Goal: Check status: Check status

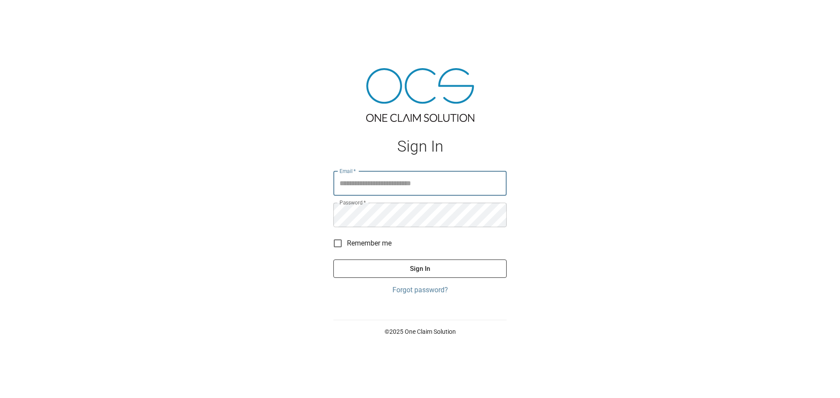
type input "**********"
click at [359, 241] on span "Remember me" at bounding box center [369, 243] width 45 height 10
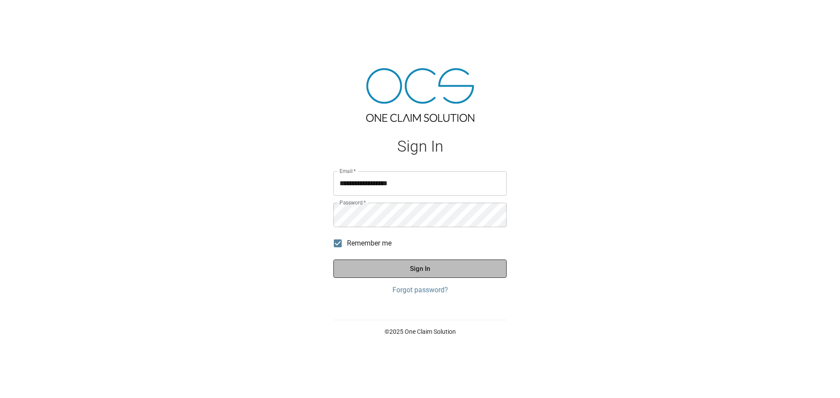
click at [402, 262] on button "Sign In" at bounding box center [419, 269] width 173 height 18
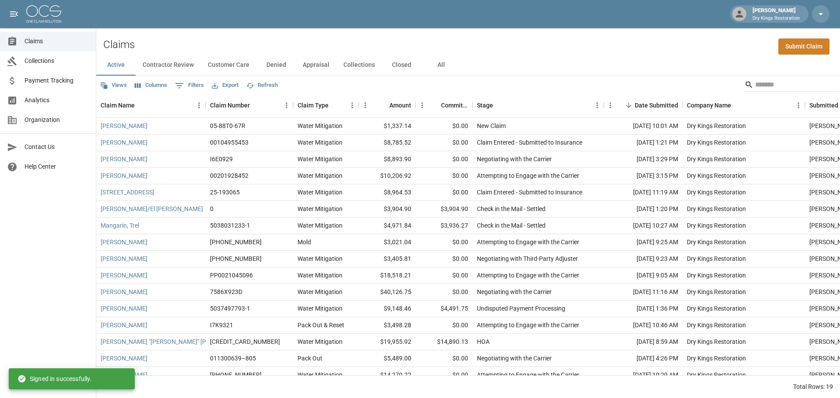
click at [50, 82] on span "Payment Tracking" at bounding box center [56, 80] width 64 height 9
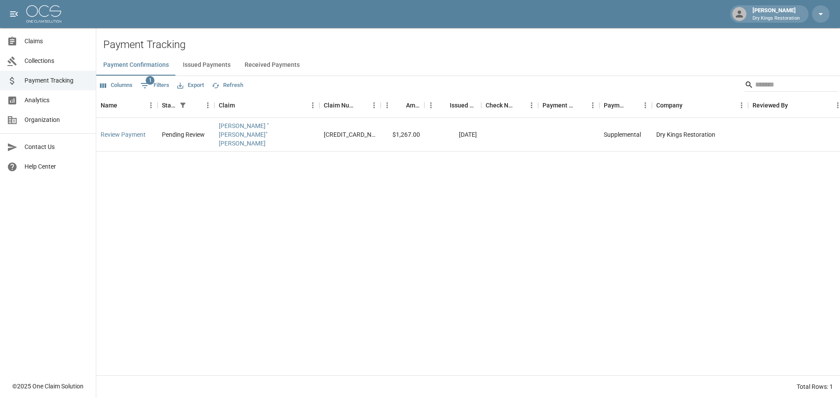
click at [216, 64] on button "Issued Payments" at bounding box center [207, 65] width 62 height 21
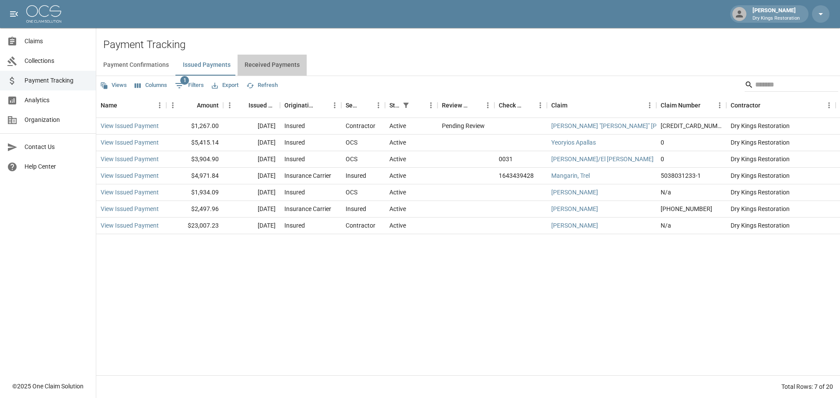
click at [274, 63] on button "Received Payments" at bounding box center [271, 65] width 69 height 21
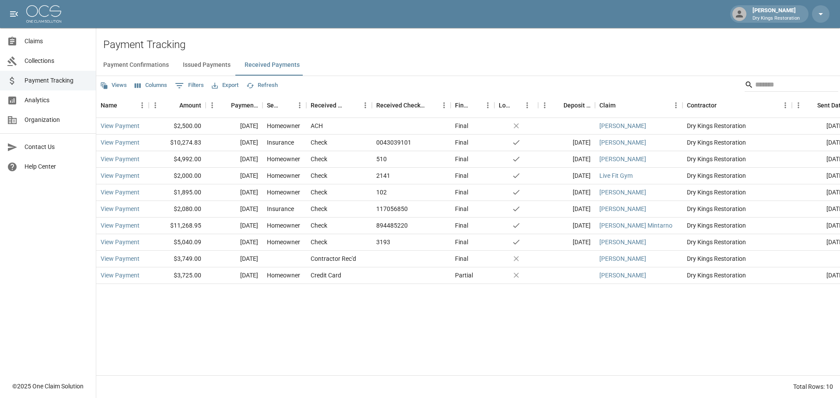
click at [42, 10] on img at bounding box center [43, 13] width 35 height 17
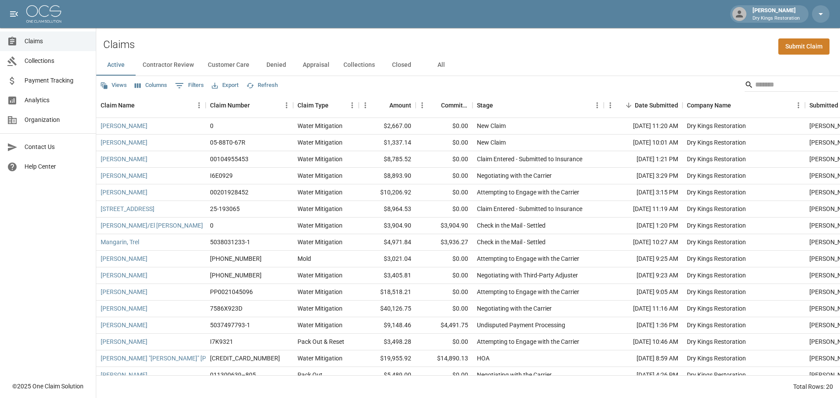
click at [49, 101] on span "Analytics" at bounding box center [56, 100] width 64 height 9
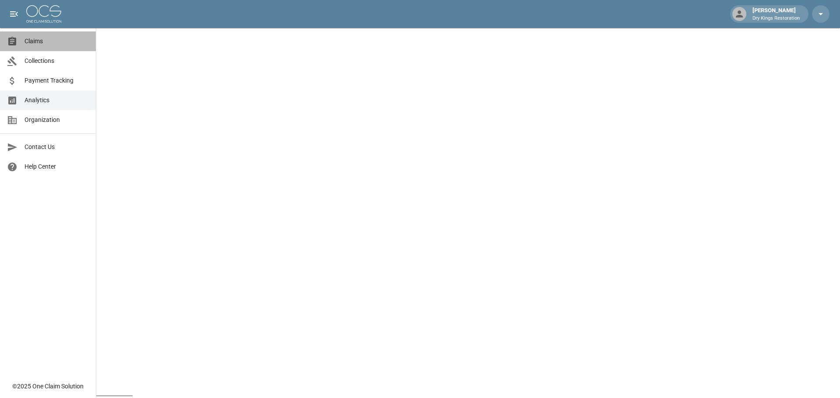
click at [53, 41] on span "Claims" at bounding box center [56, 41] width 64 height 9
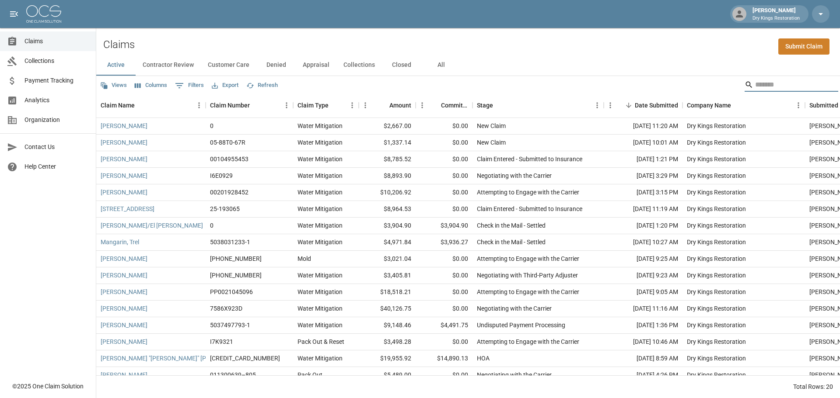
click at [802, 84] on input "Search" at bounding box center [790, 85] width 70 height 14
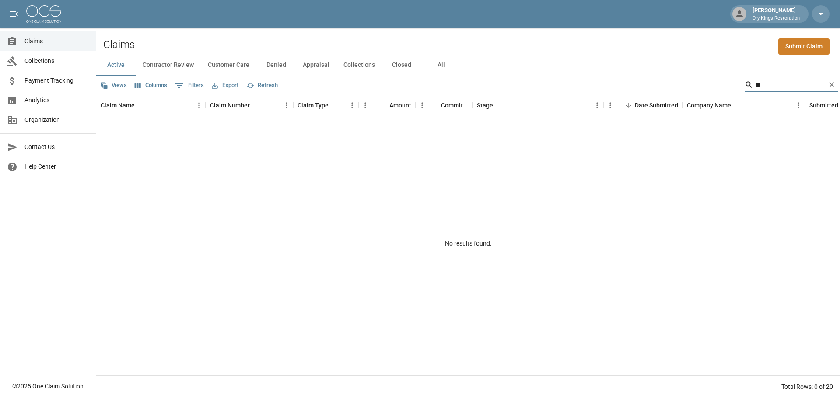
type input "*"
